Goal: Information Seeking & Learning: Understand process/instructions

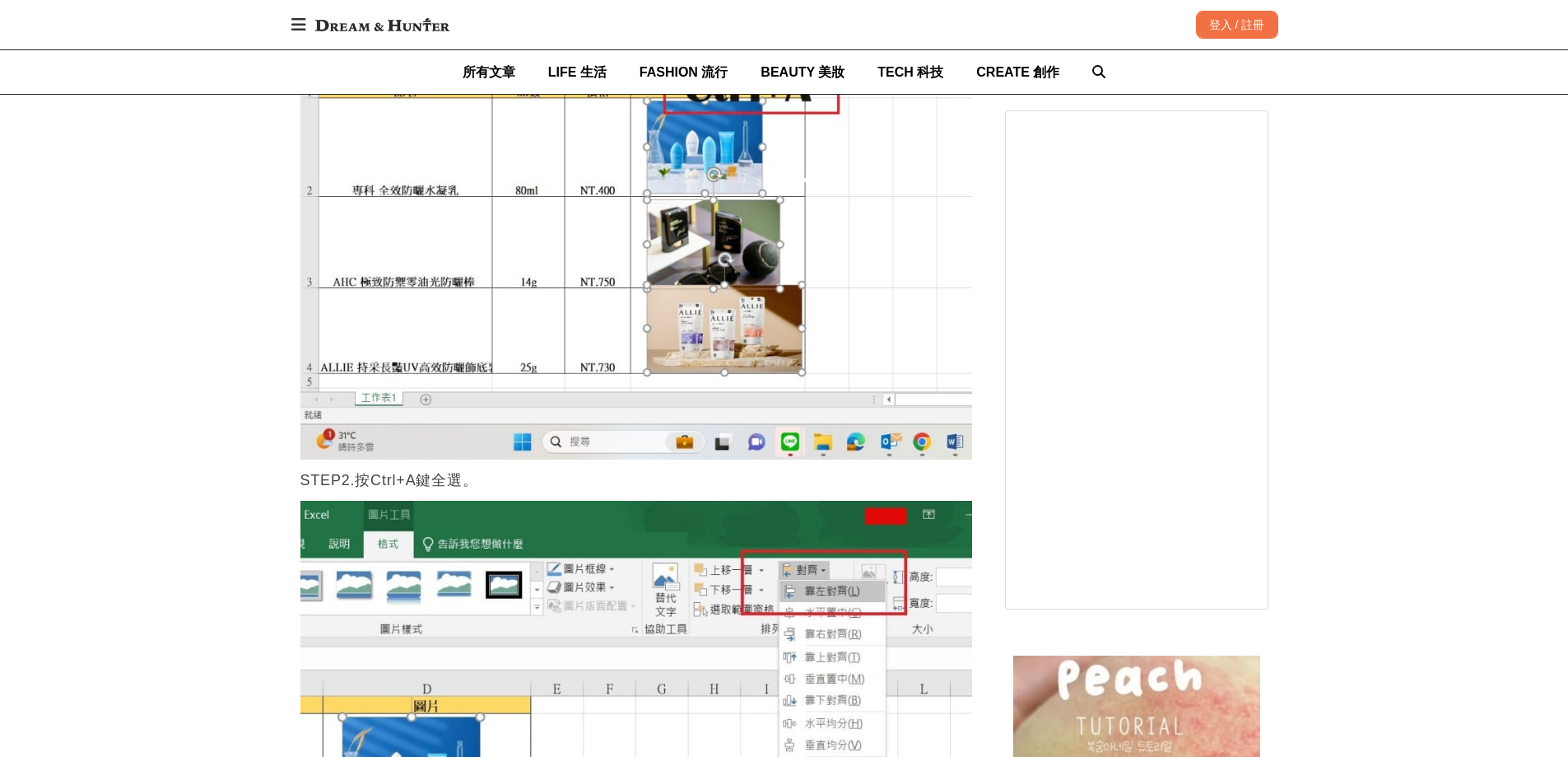
scroll to position [2224, 0]
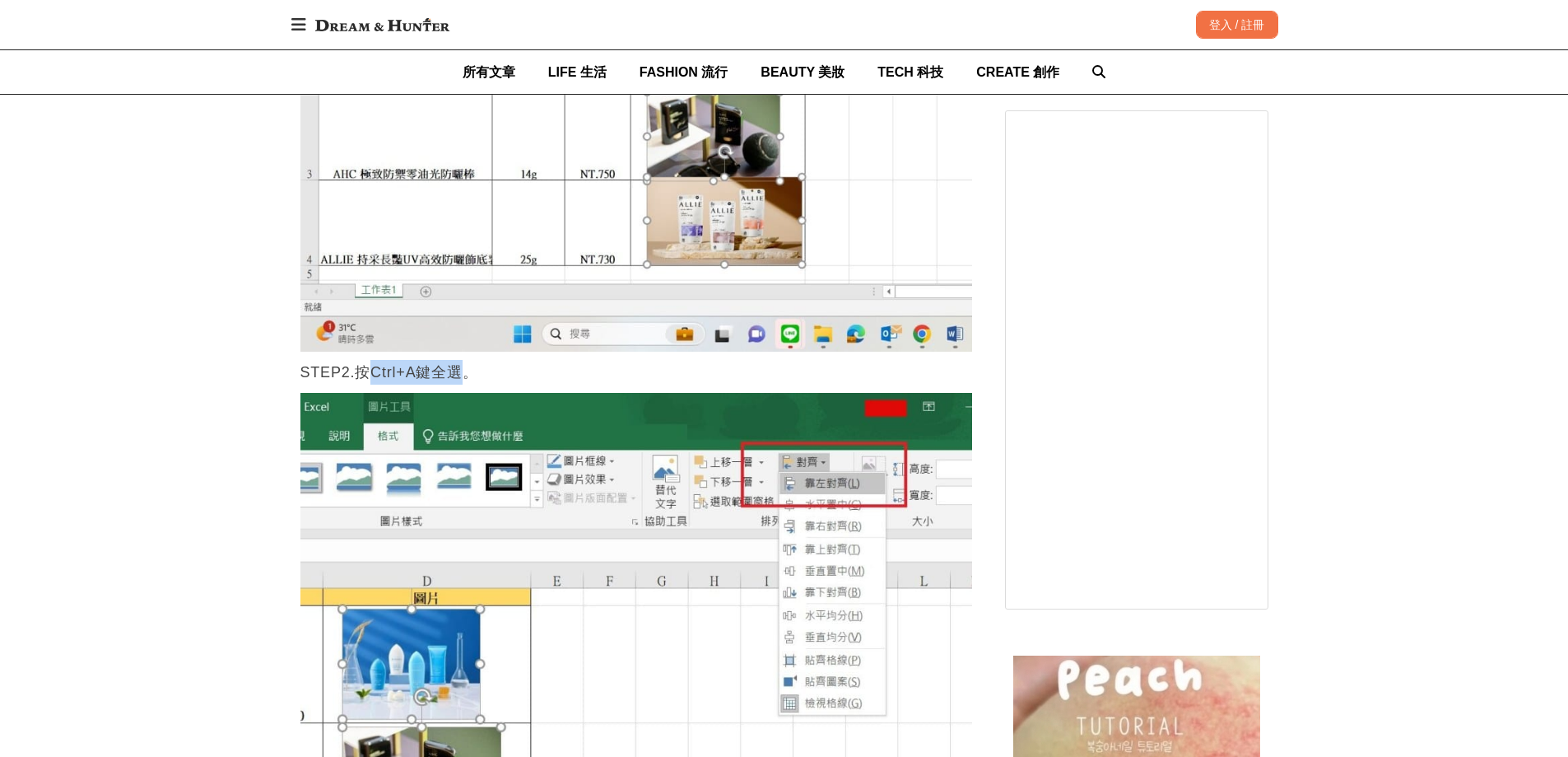
drag, startPoint x: 364, startPoint y: 374, endPoint x: 463, endPoint y: 378, distance: 99.1
click at [463, 378] on p "STEP2.按Ctrl+A鍵全選。" at bounding box center [636, 372] width 672 height 25
copy p "Ctrl+A鍵全選"
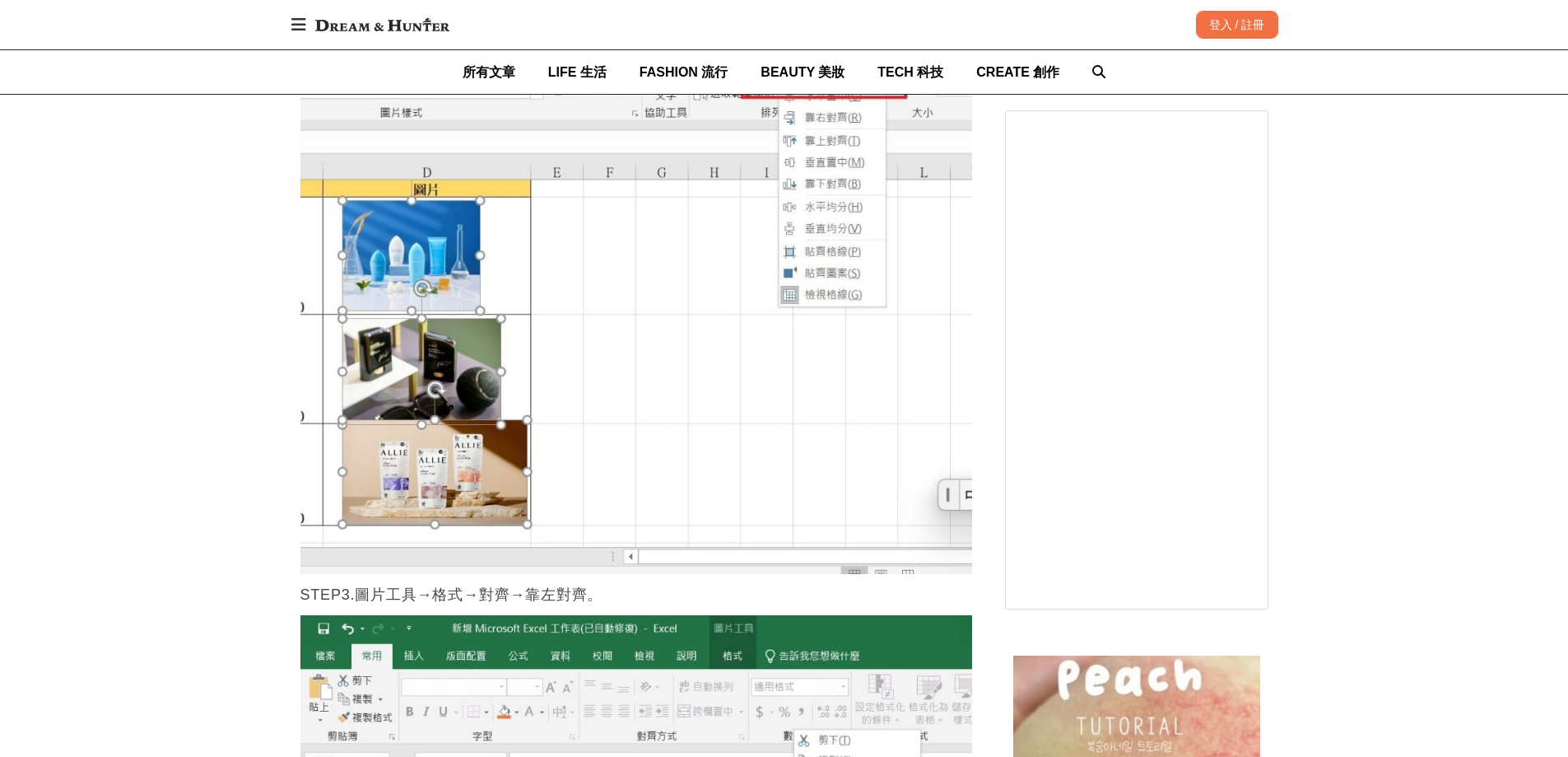
scroll to position [2636, 0]
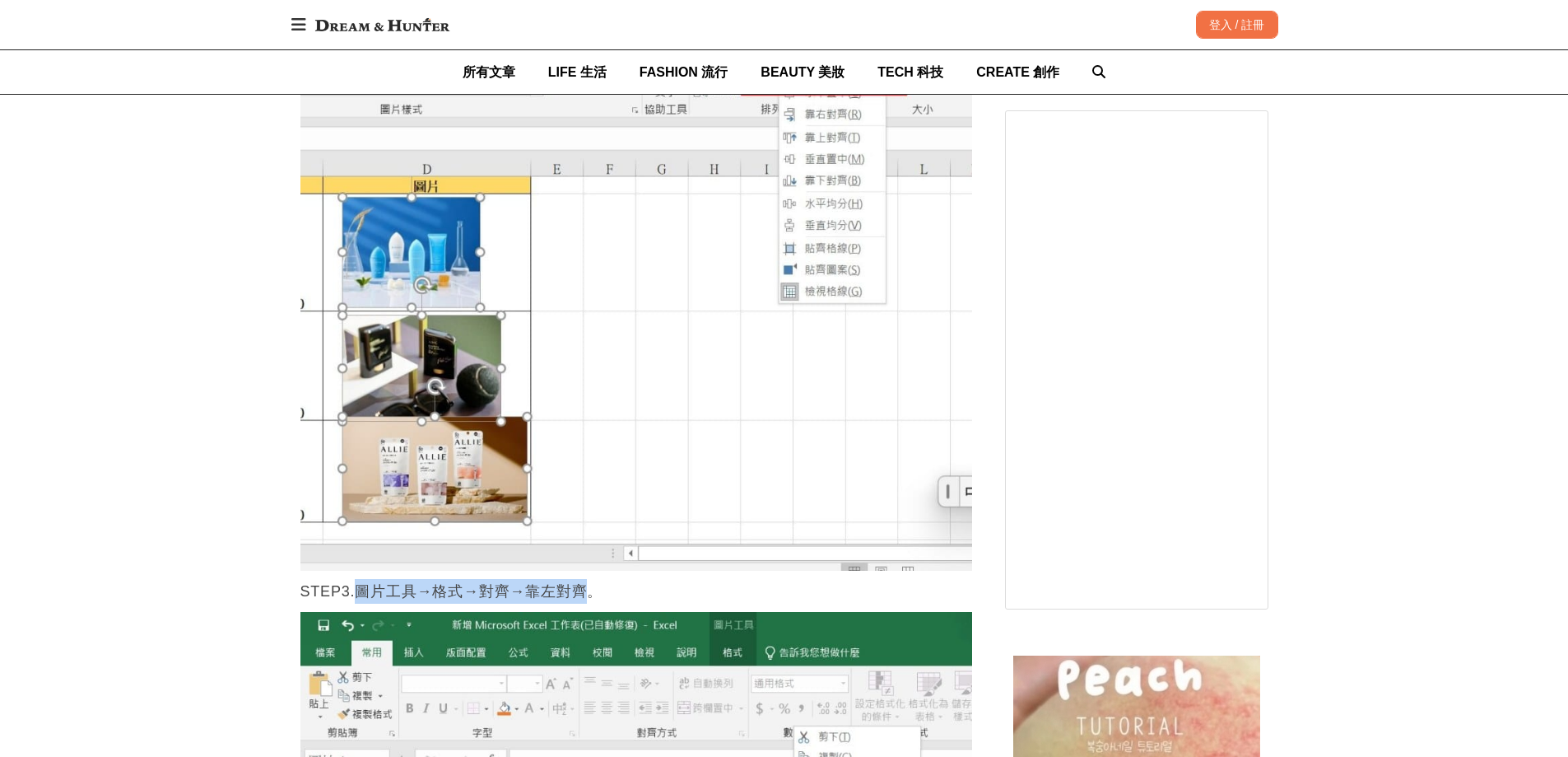
drag, startPoint x: 353, startPoint y: 594, endPoint x: 581, endPoint y: 598, distance: 228.0
click at [581, 598] on p "STEP3.圖片工具→格式→對齊→靠左對齊。" at bounding box center [636, 591] width 672 height 25
copy p "圖片工具→格式→對齊→靠左對齊"
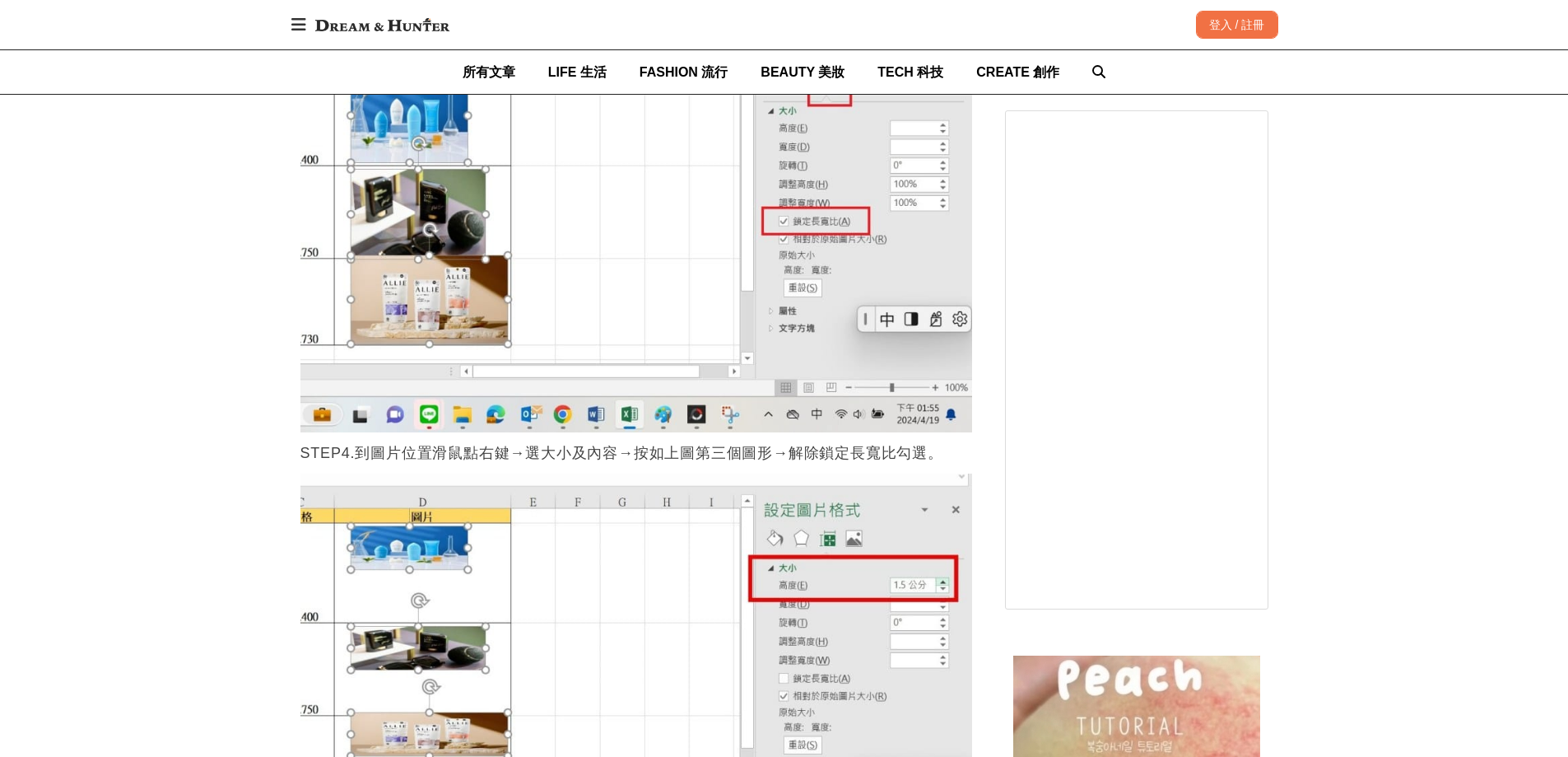
scroll to position [3872, 0]
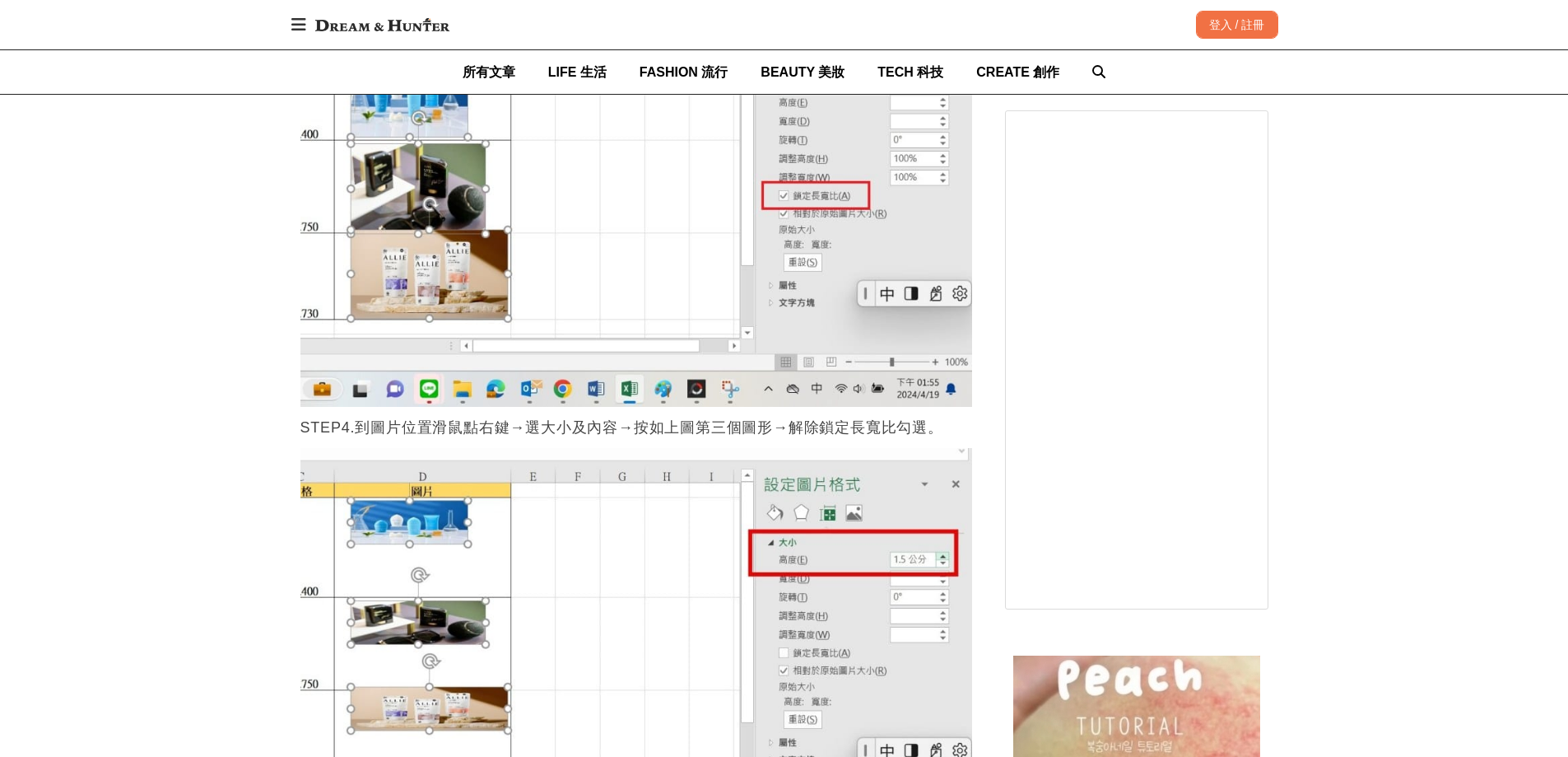
click at [419, 433] on p "STEP4.到圖片位置滑鼠點右鍵→選大小及內容→按如上圖第三個圖形→解除鎖定長寬比勾選。" at bounding box center [636, 427] width 672 height 25
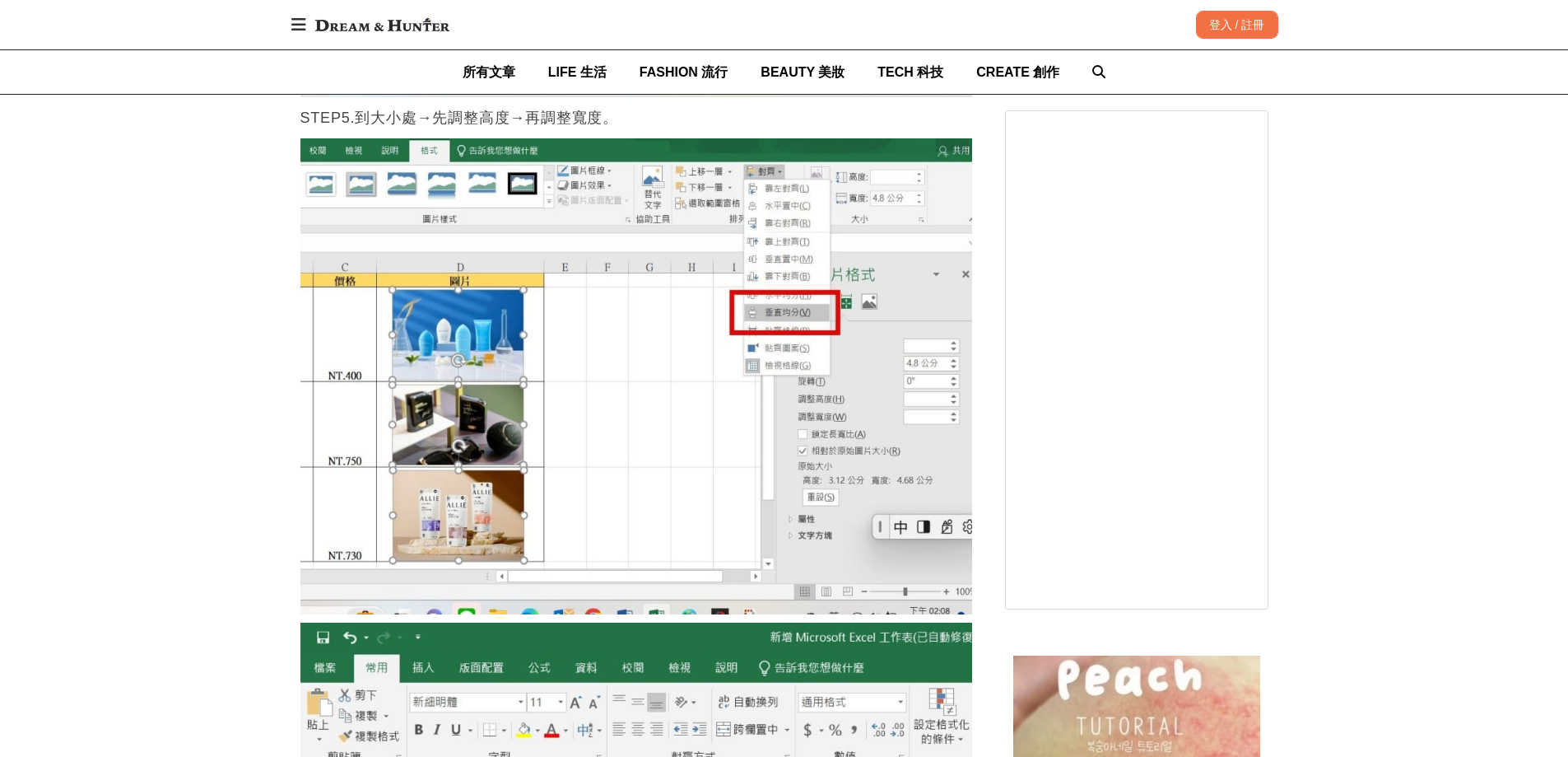
scroll to position [5272, 0]
